Goal: Information Seeking & Learning: Check status

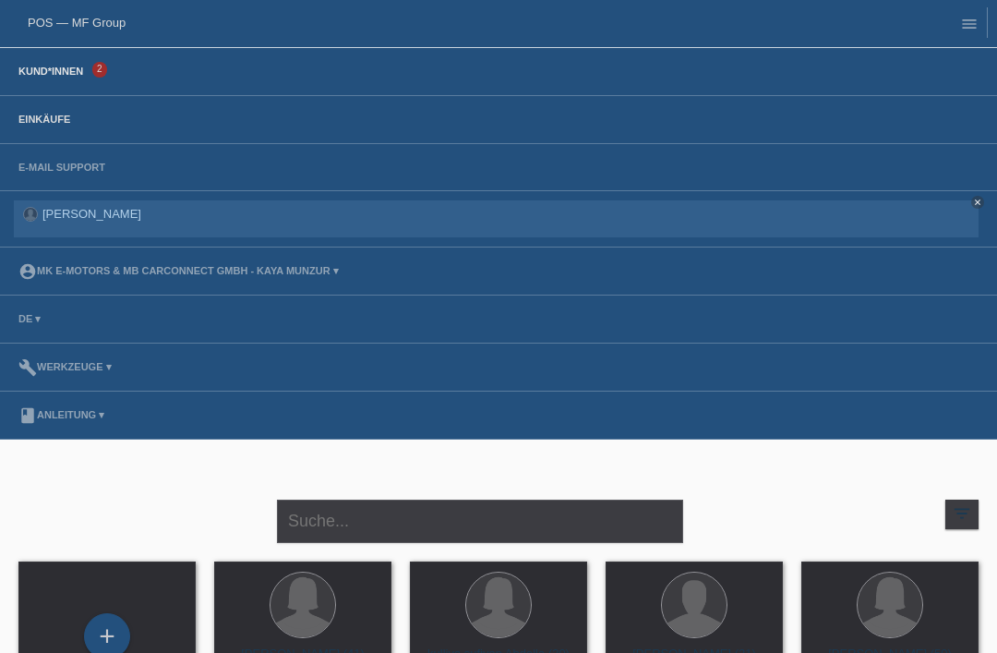
click at [55, 115] on link "Einkäufe" at bounding box center [44, 119] width 70 height 11
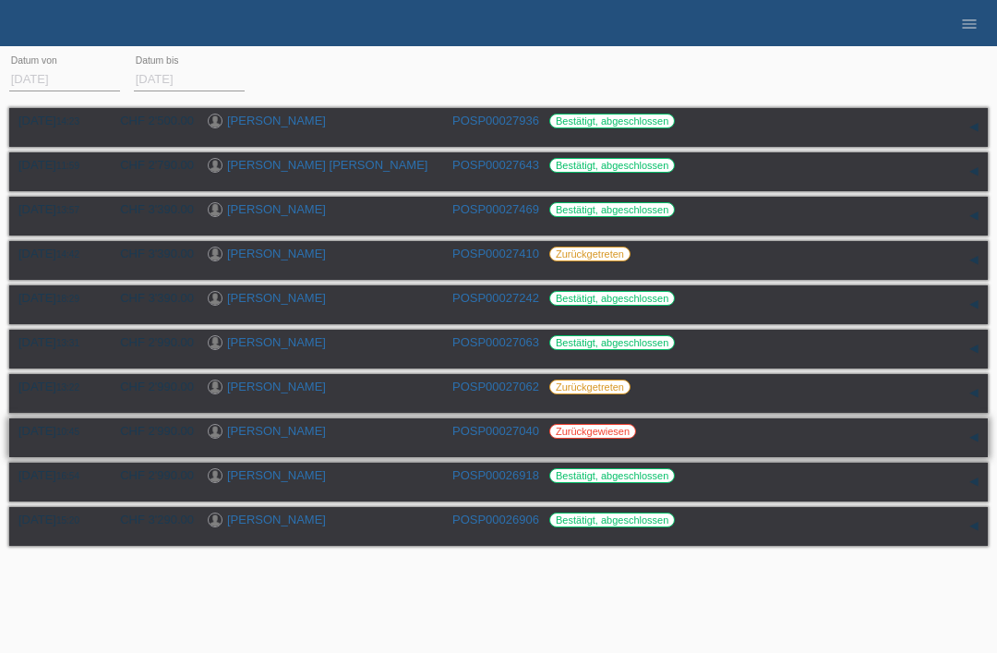
click at [496, 438] on link "POSP00027040" at bounding box center [496, 431] width 87 height 14
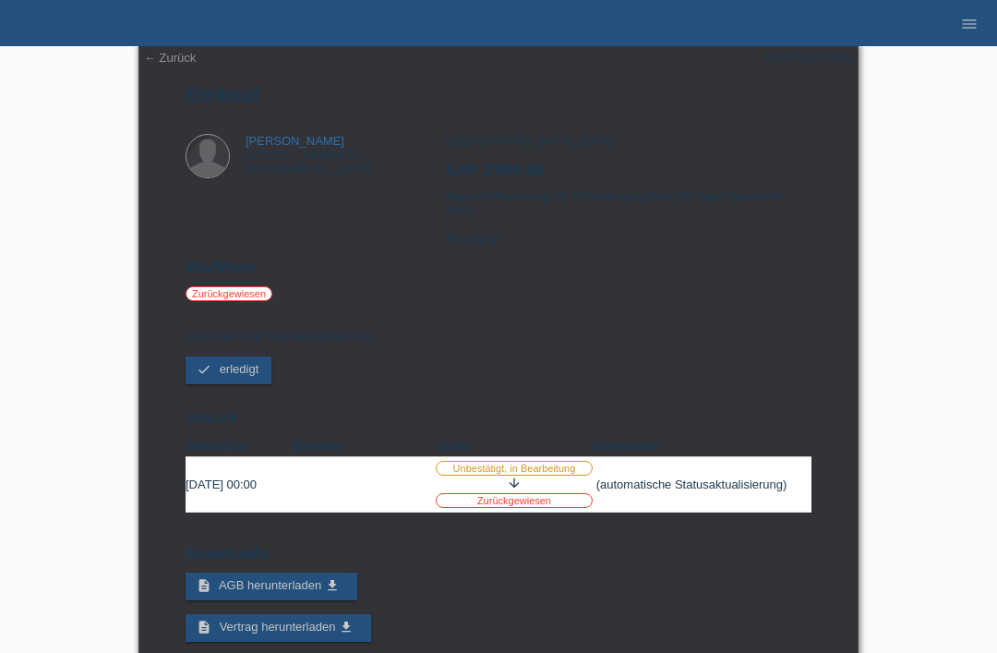
scroll to position [1, 0]
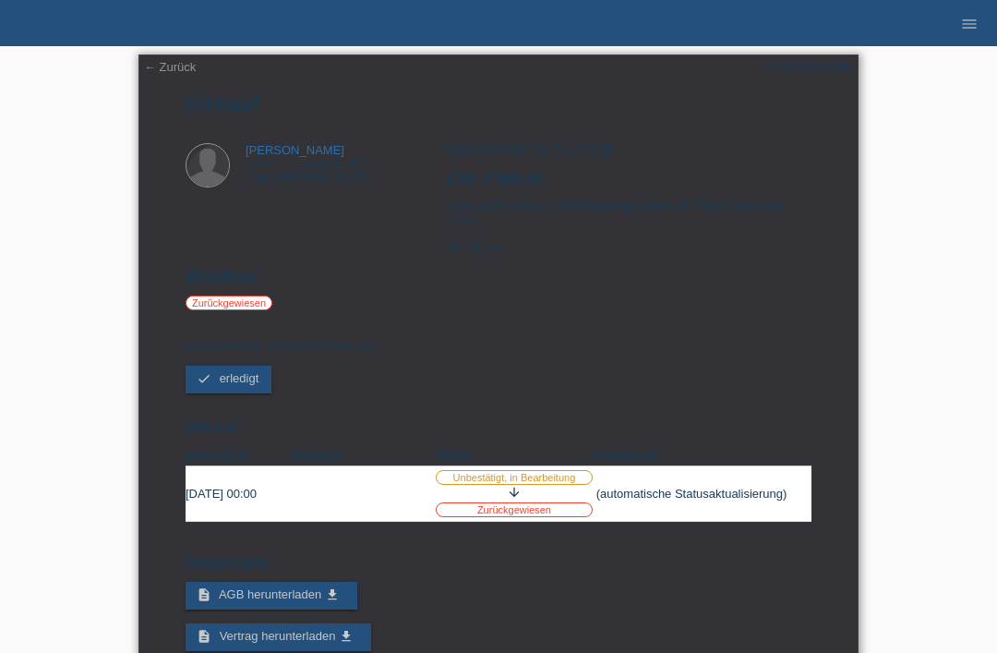
click at [160, 71] on link "← Zurück" at bounding box center [170, 67] width 52 height 14
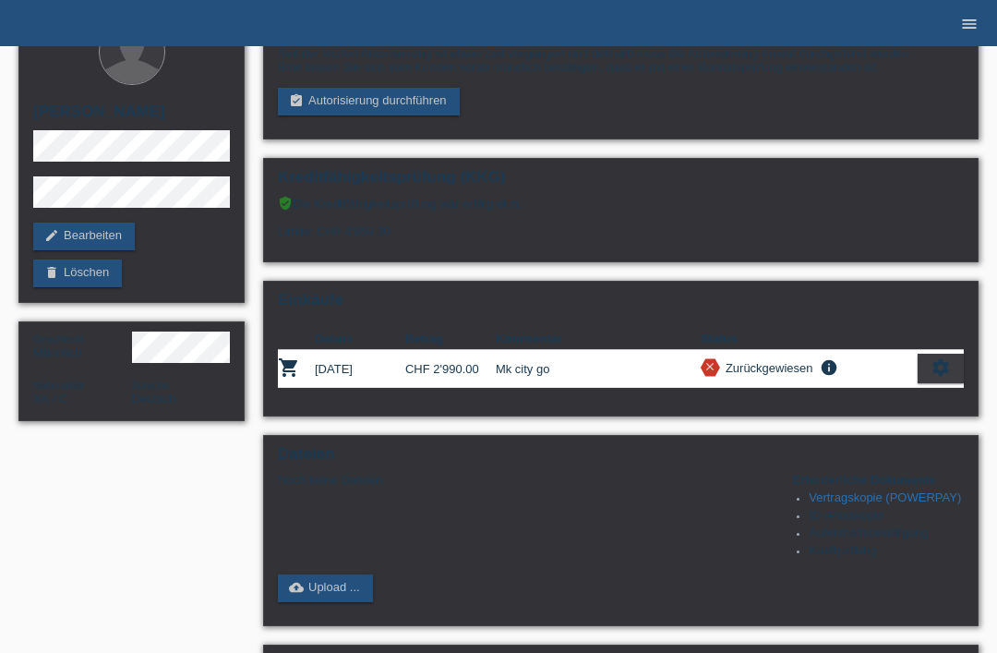
click at [967, 23] on icon "menu" at bounding box center [969, 24] width 18 height 18
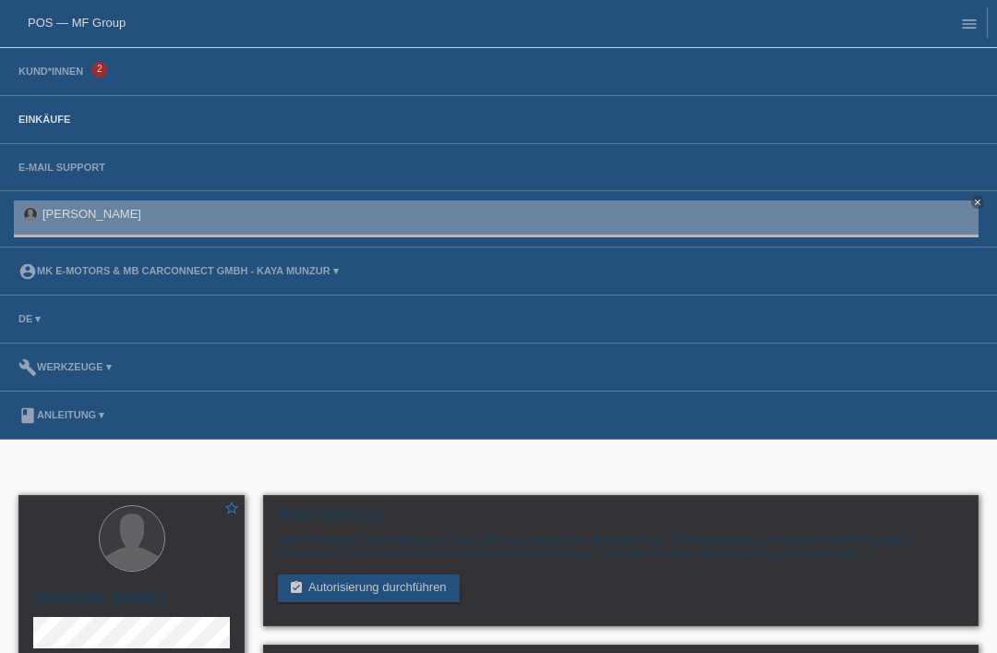
click at [50, 115] on link "Einkäufe" at bounding box center [44, 119] width 70 height 11
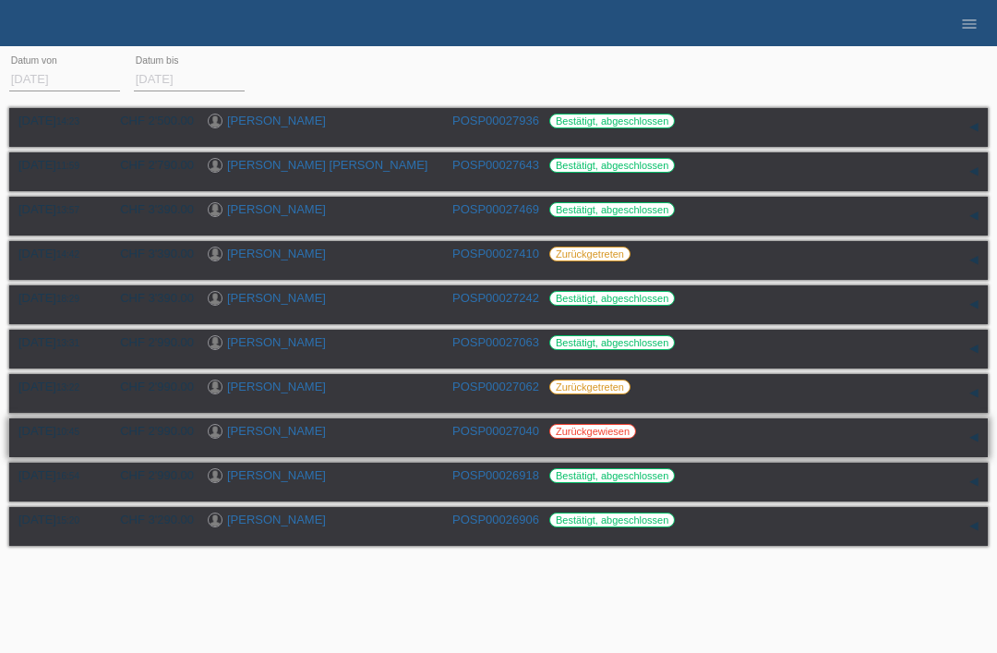
click at [489, 438] on link "POSP00027040" at bounding box center [496, 431] width 87 height 14
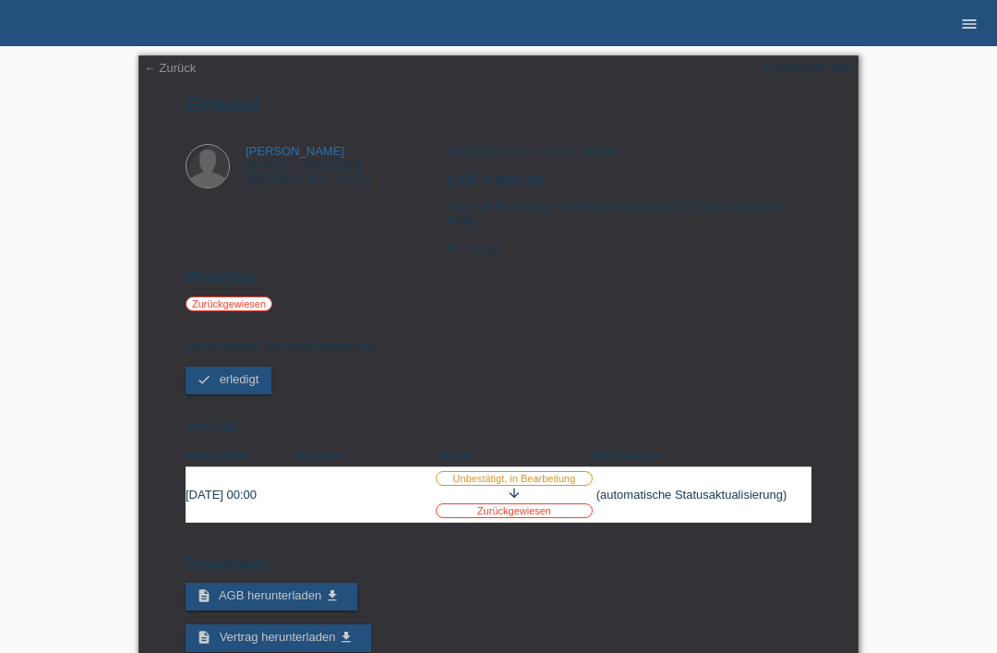
click at [963, 24] on icon "menu" at bounding box center [969, 24] width 18 height 18
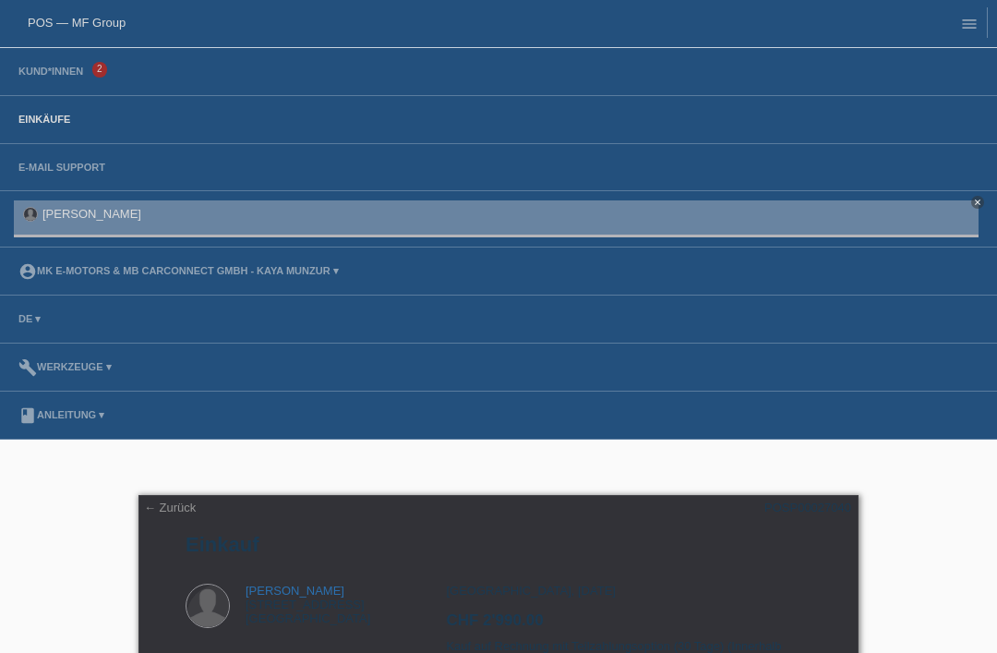
click at [74, 116] on link "Einkäufe" at bounding box center [44, 119] width 70 height 11
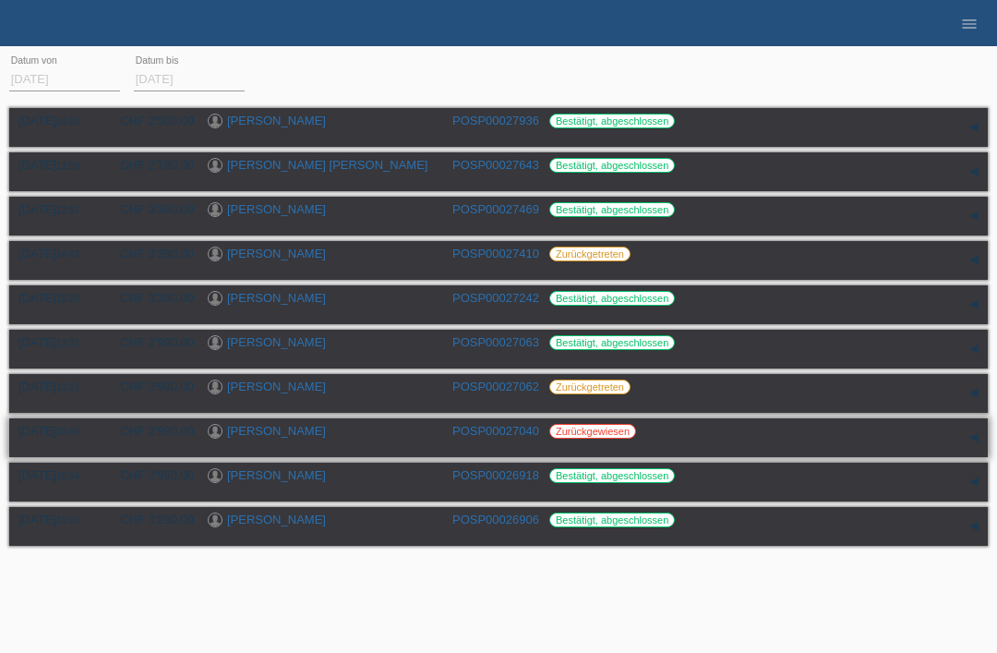
click at [272, 438] on link "[PERSON_NAME]" at bounding box center [276, 431] width 99 height 14
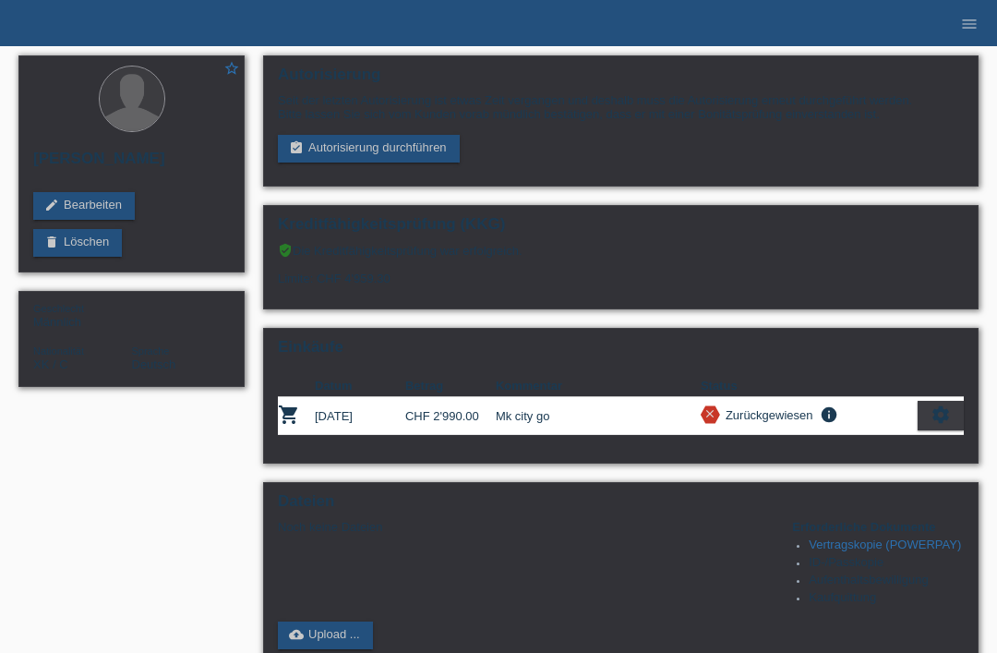
click at [282, 461] on div "Einkäufe Datum Betrag Kommentar Status shopping_cart 04.09.2025 CHF 2'990.00 cl…" at bounding box center [621, 396] width 716 height 136
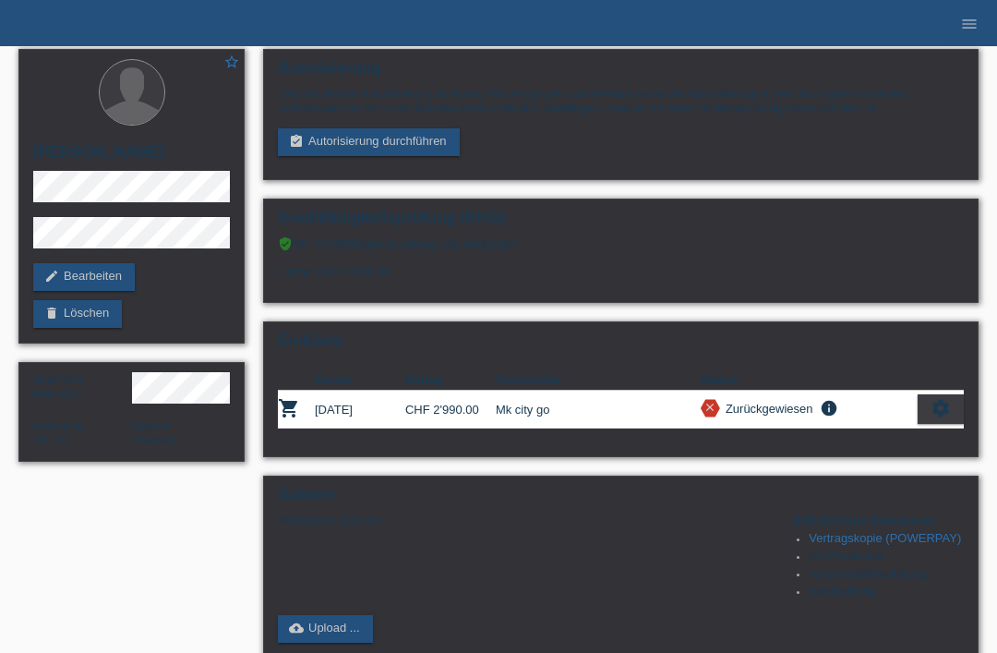
scroll to position [6, 0]
click at [958, 21] on link "menu" at bounding box center [969, 23] width 37 height 11
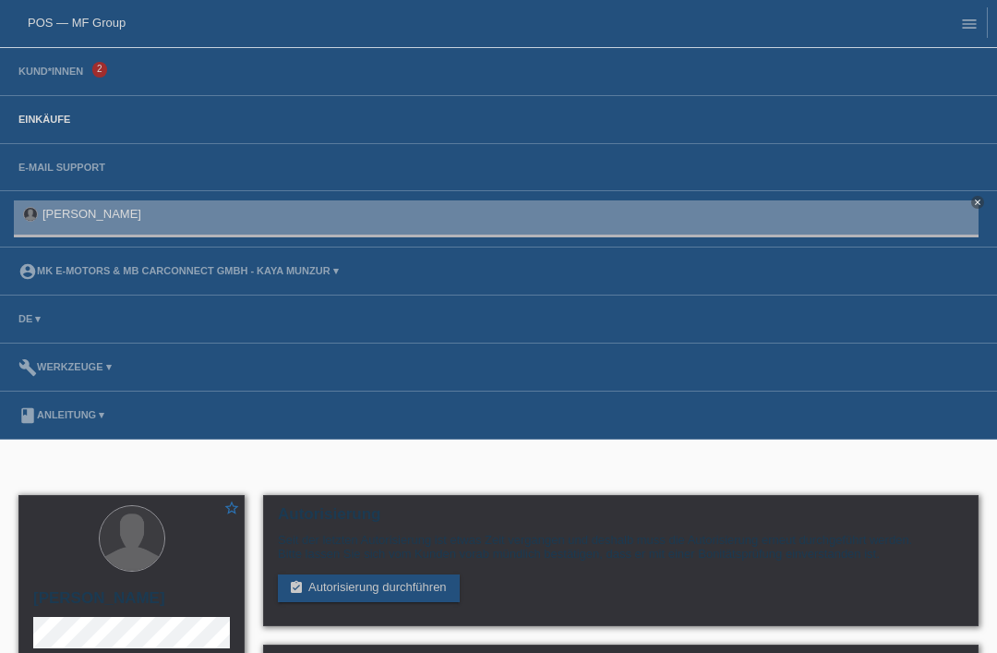
click at [65, 115] on link "Einkäufe" at bounding box center [44, 119] width 70 height 11
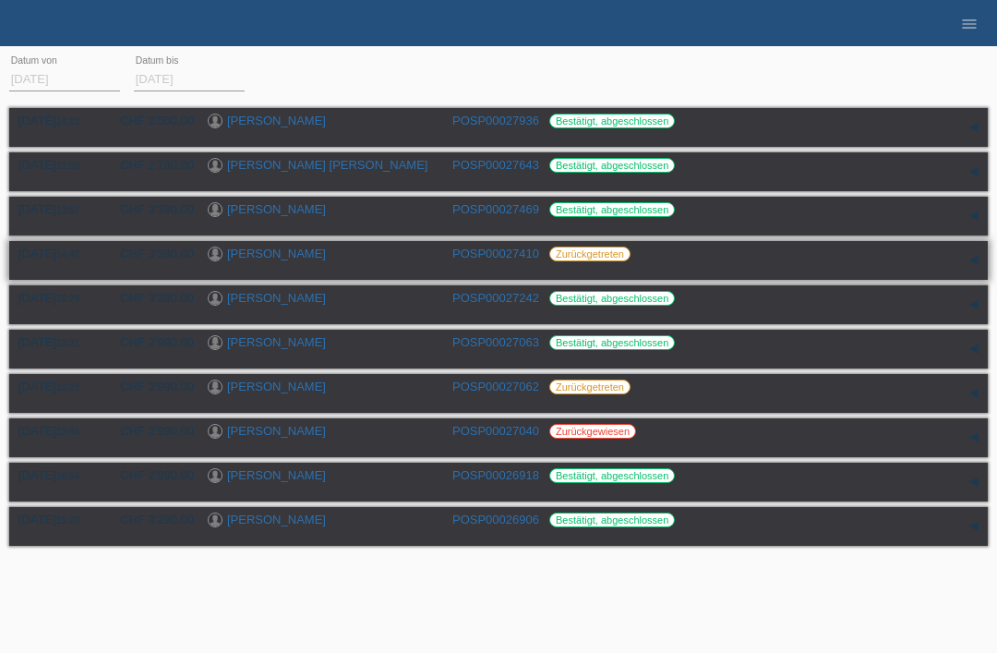
click at [270, 260] on link "jularat Amsler" at bounding box center [276, 254] width 99 height 14
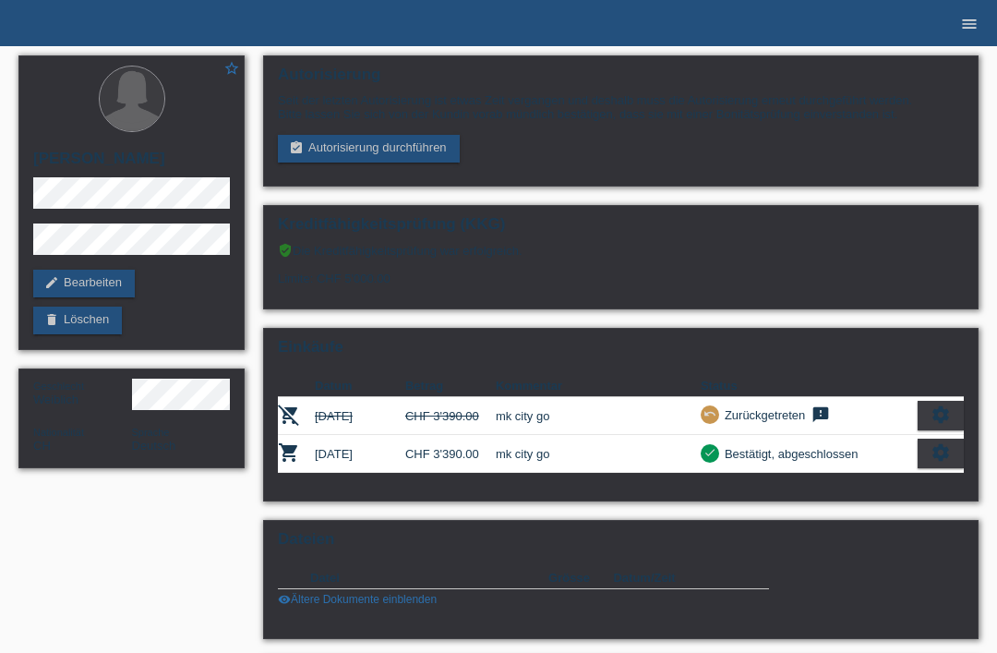
click at [956, 18] on link "menu" at bounding box center [969, 23] width 37 height 11
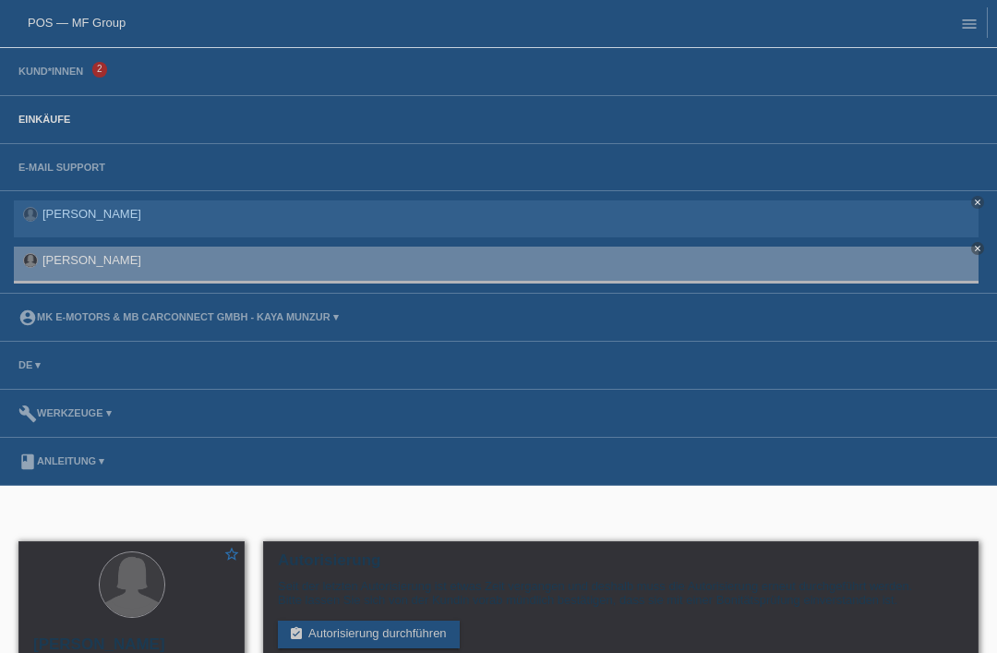
click at [43, 120] on link "Einkäufe" at bounding box center [44, 119] width 70 height 11
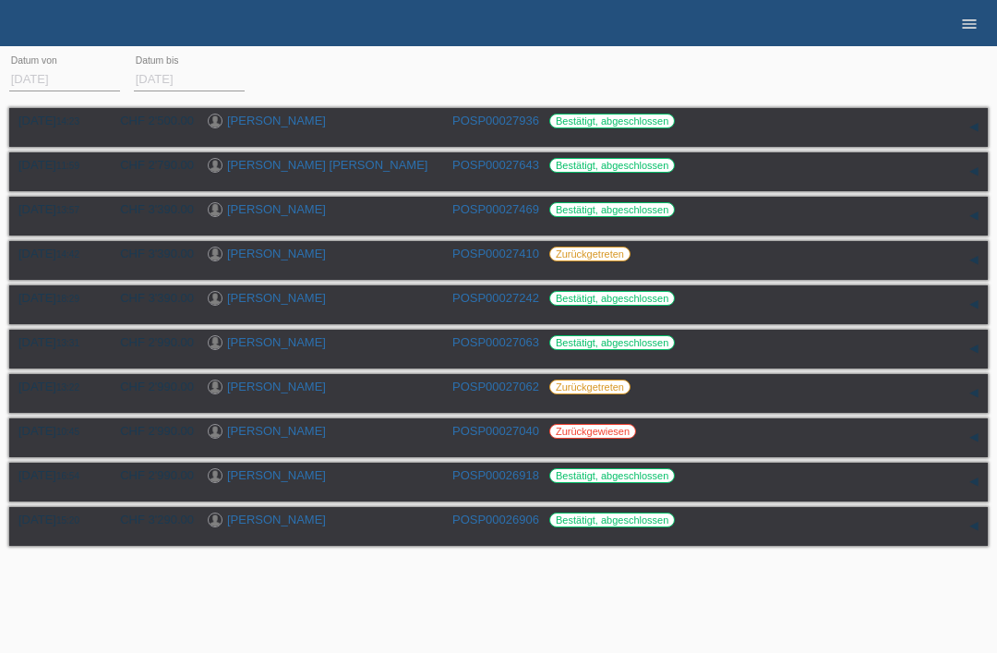
click at [959, 23] on link "menu" at bounding box center [969, 23] width 37 height 11
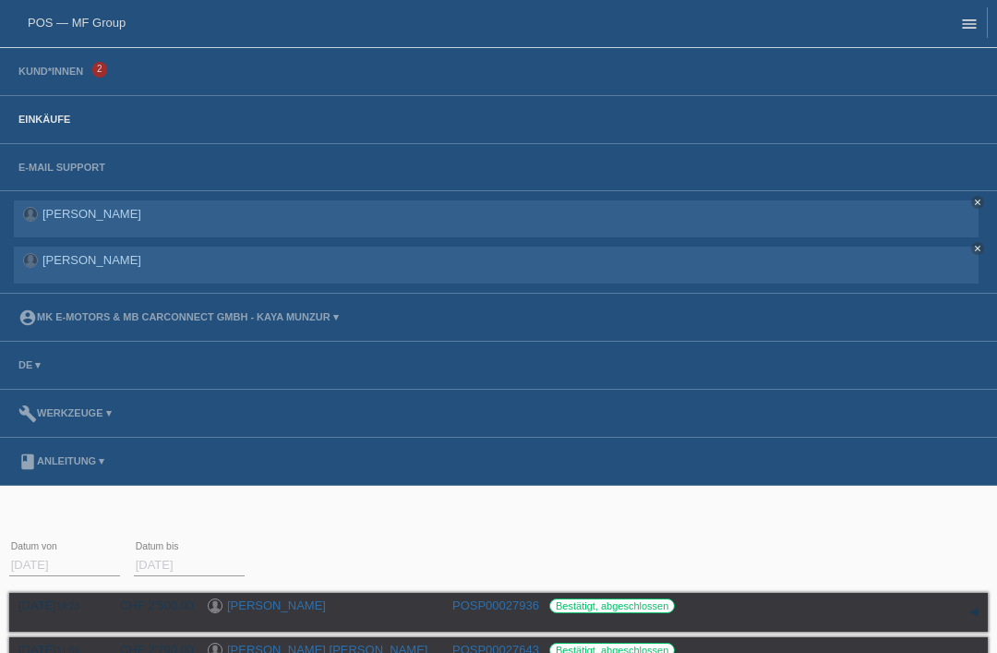
click at [954, 21] on link "menu" at bounding box center [969, 23] width 37 height 11
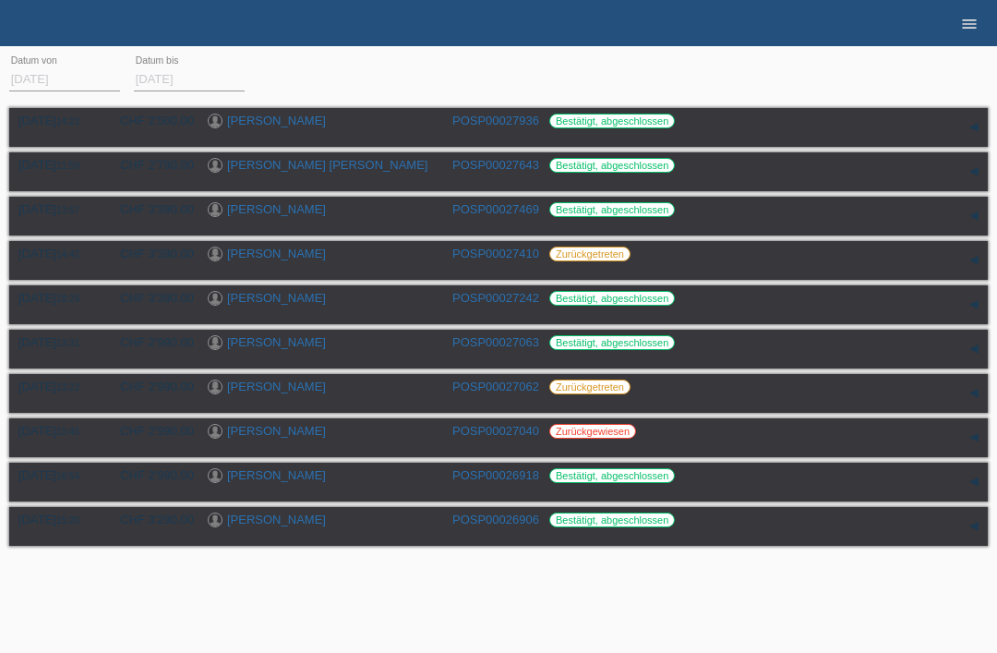
click at [964, 15] on icon "menu" at bounding box center [969, 24] width 18 height 18
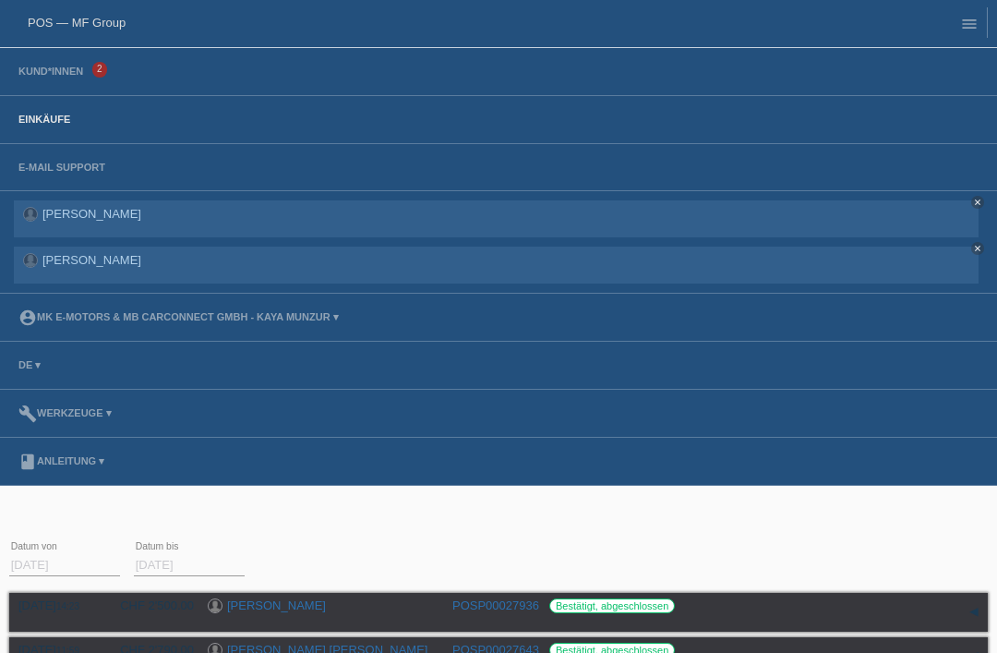
click at [955, 42] on li "menu" at bounding box center [965, 23] width 46 height 47
